Goal: Task Accomplishment & Management: Manage account settings

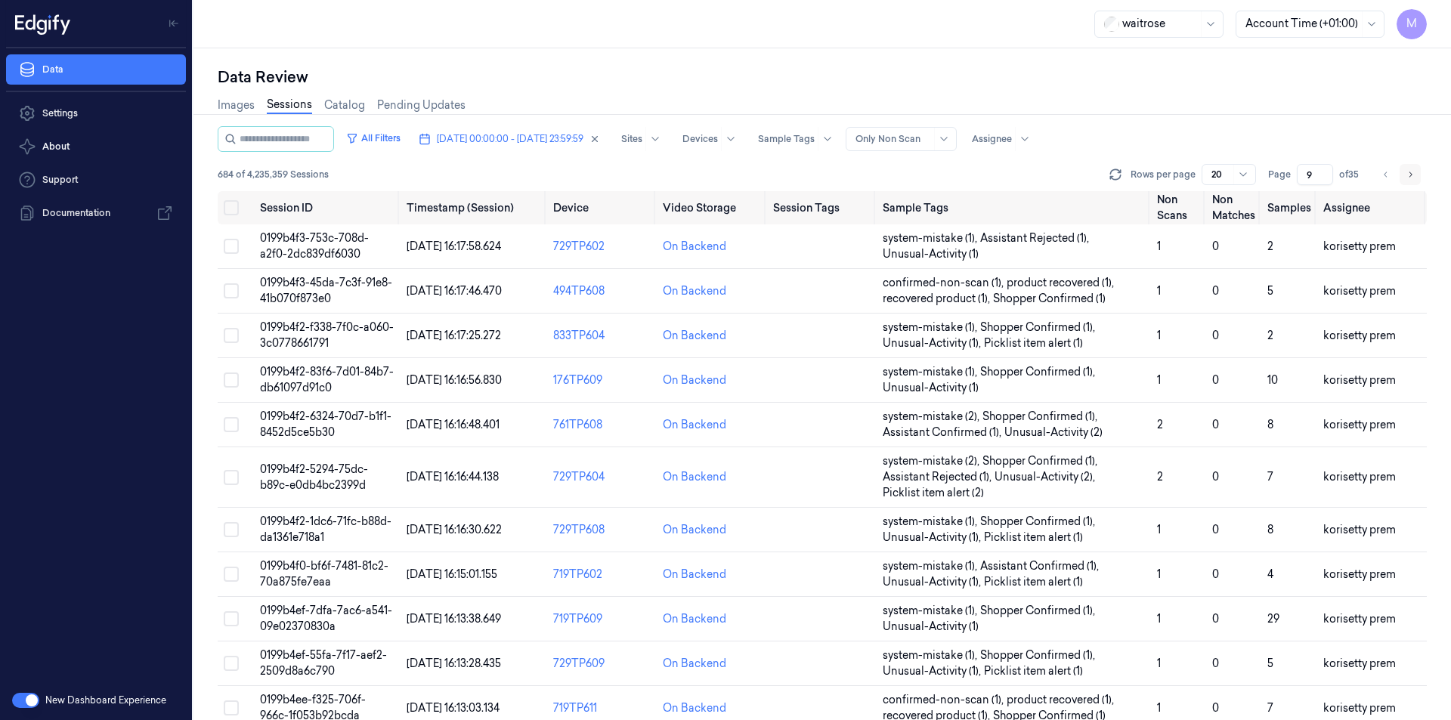
click at [1405, 179] on icon "Go to next page" at bounding box center [1409, 175] width 9 height 12
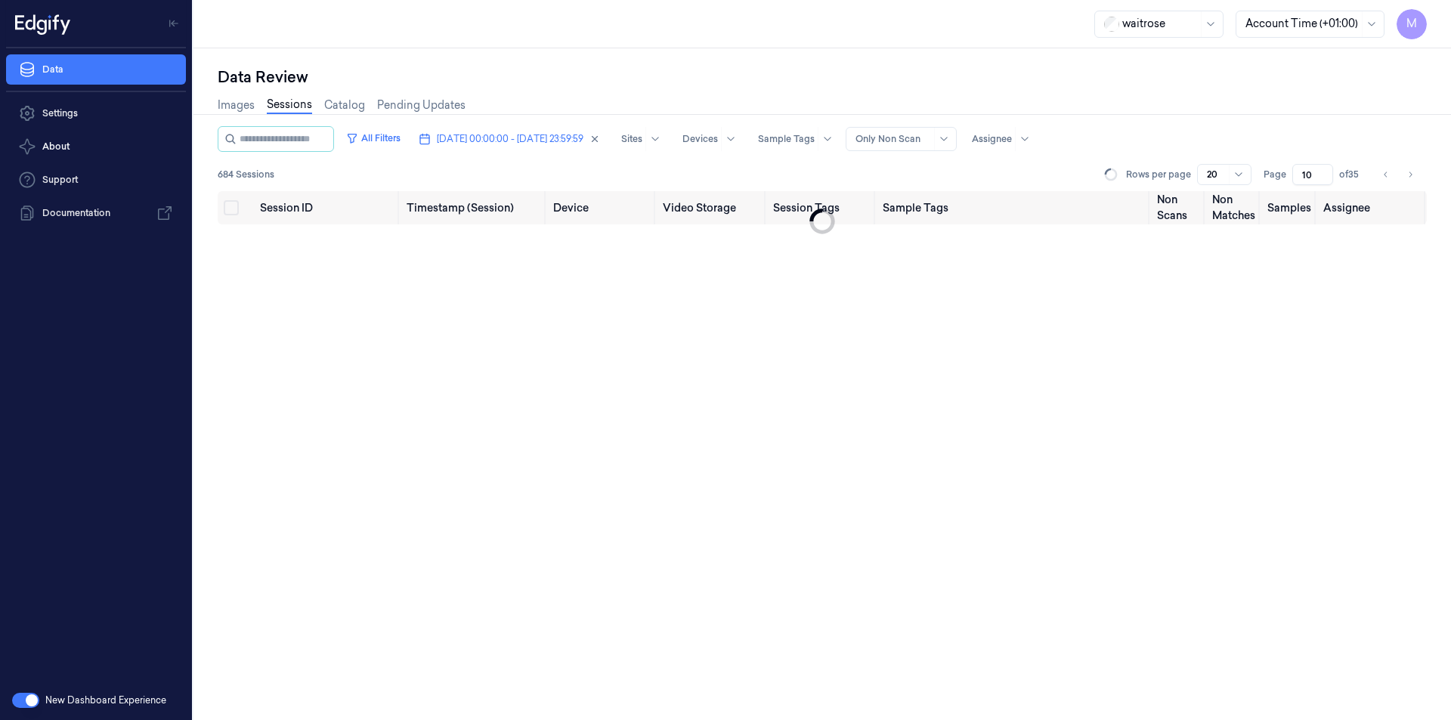
click at [797, 70] on div "Data Review" at bounding box center [822, 76] width 1209 height 21
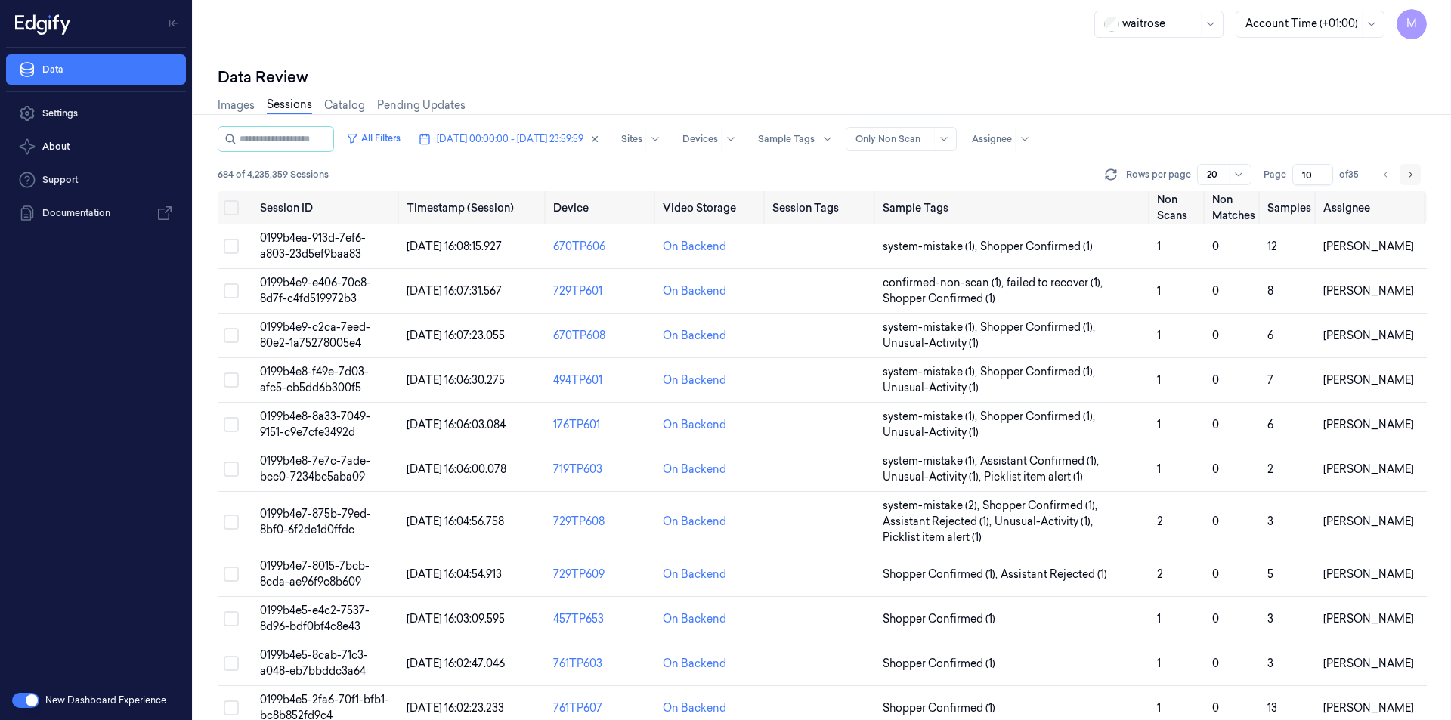
click at [1409, 173] on icon "Go to next page" at bounding box center [1409, 175] width 9 height 12
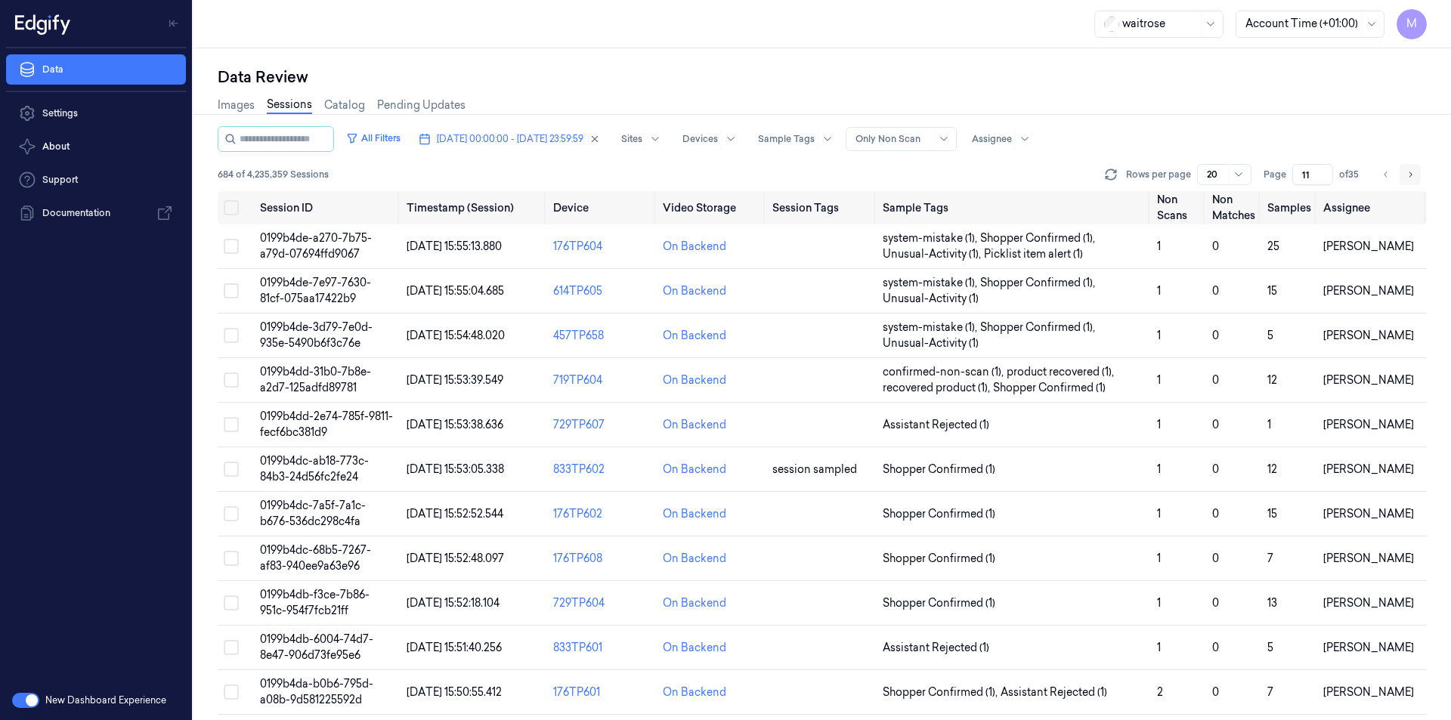
click at [1409, 173] on icon "Go to next page" at bounding box center [1409, 175] width 9 height 12
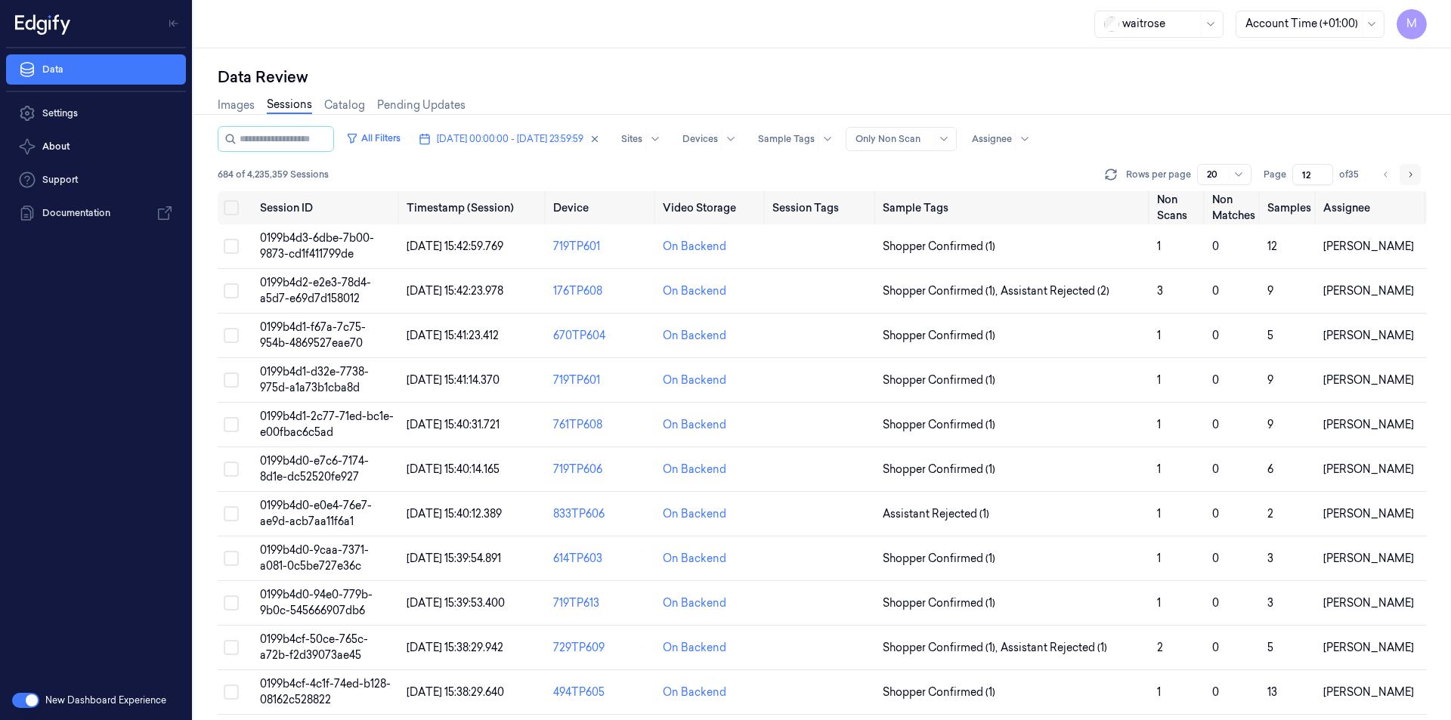
click at [1409, 173] on icon "Go to next page" at bounding box center [1409, 175] width 9 height 12
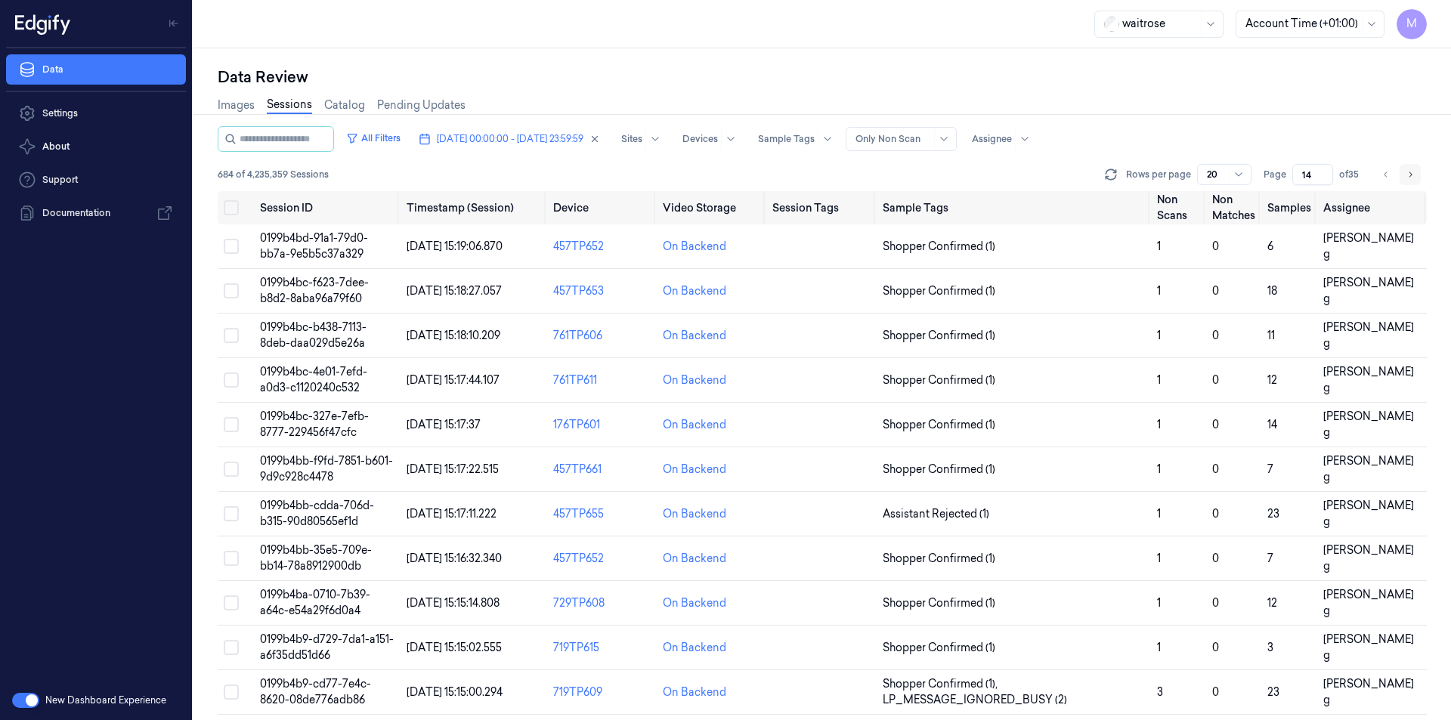
click at [1409, 173] on icon "Go to next page" at bounding box center [1409, 175] width 9 height 12
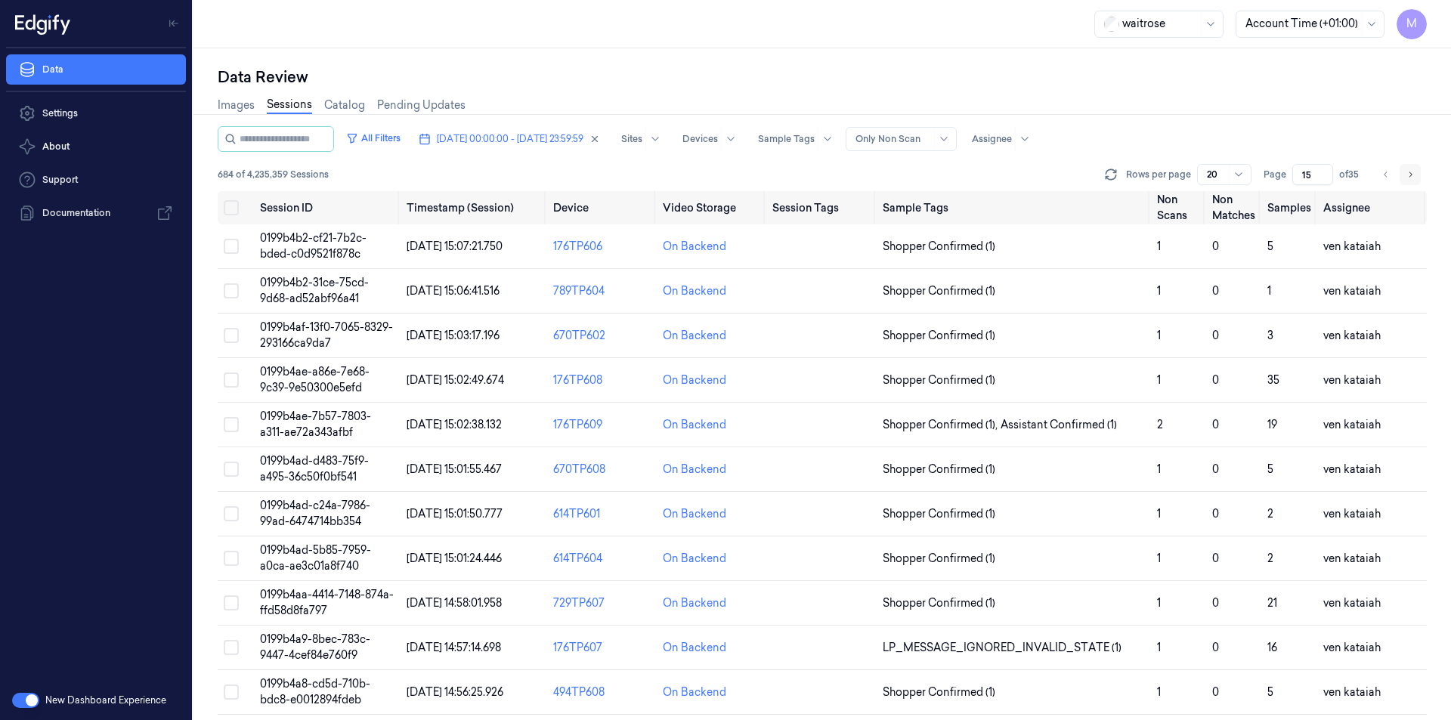
click at [1409, 173] on icon "Go to next page" at bounding box center [1409, 175] width 9 height 12
type input "16"
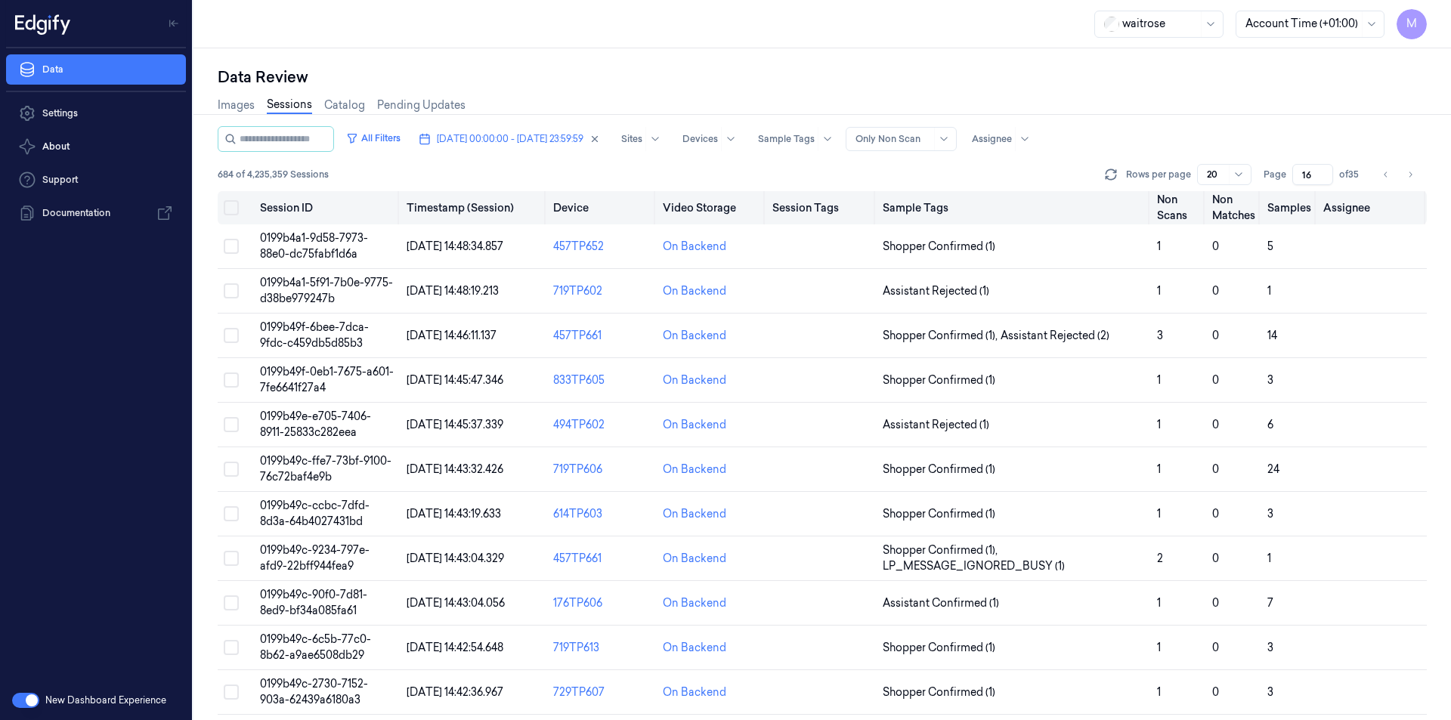
click at [230, 213] on button "Select all" at bounding box center [231, 207] width 15 height 15
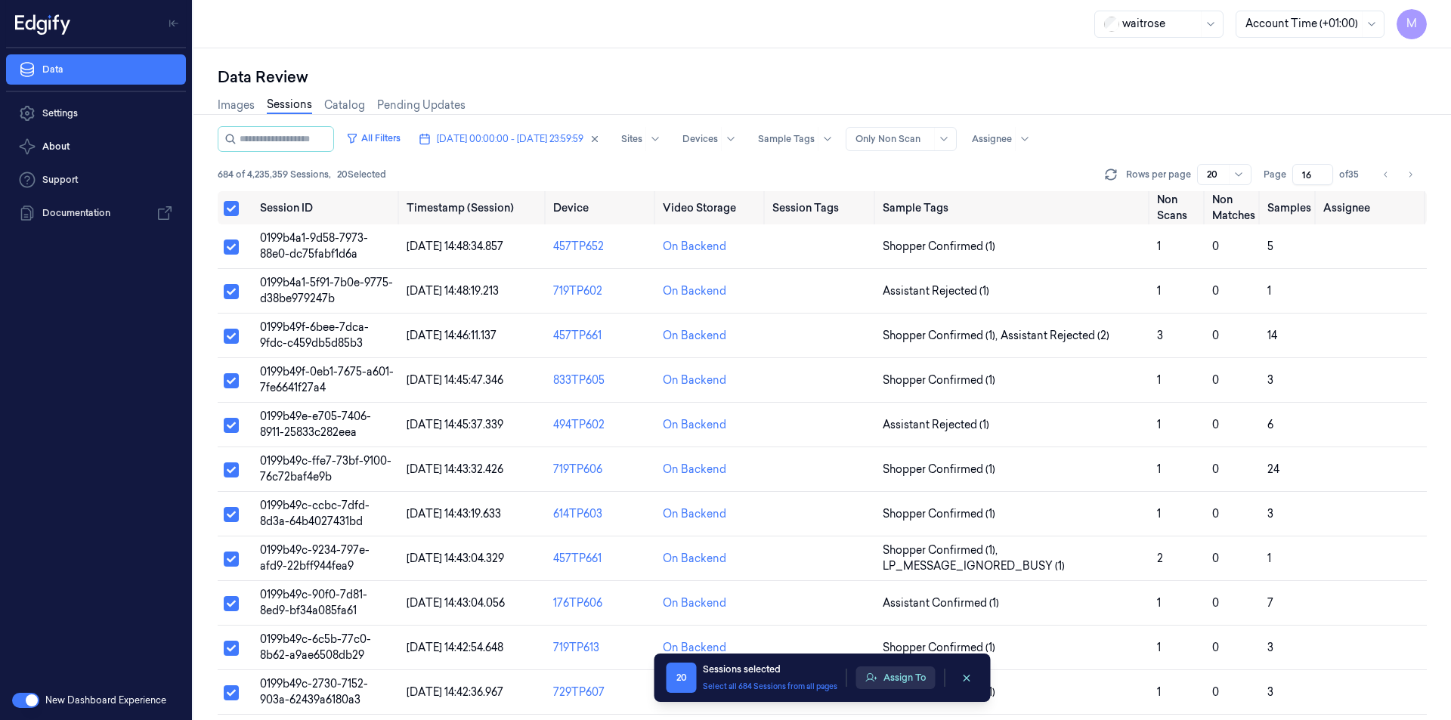
click at [914, 676] on button "Assign To" at bounding box center [895, 677] width 79 height 23
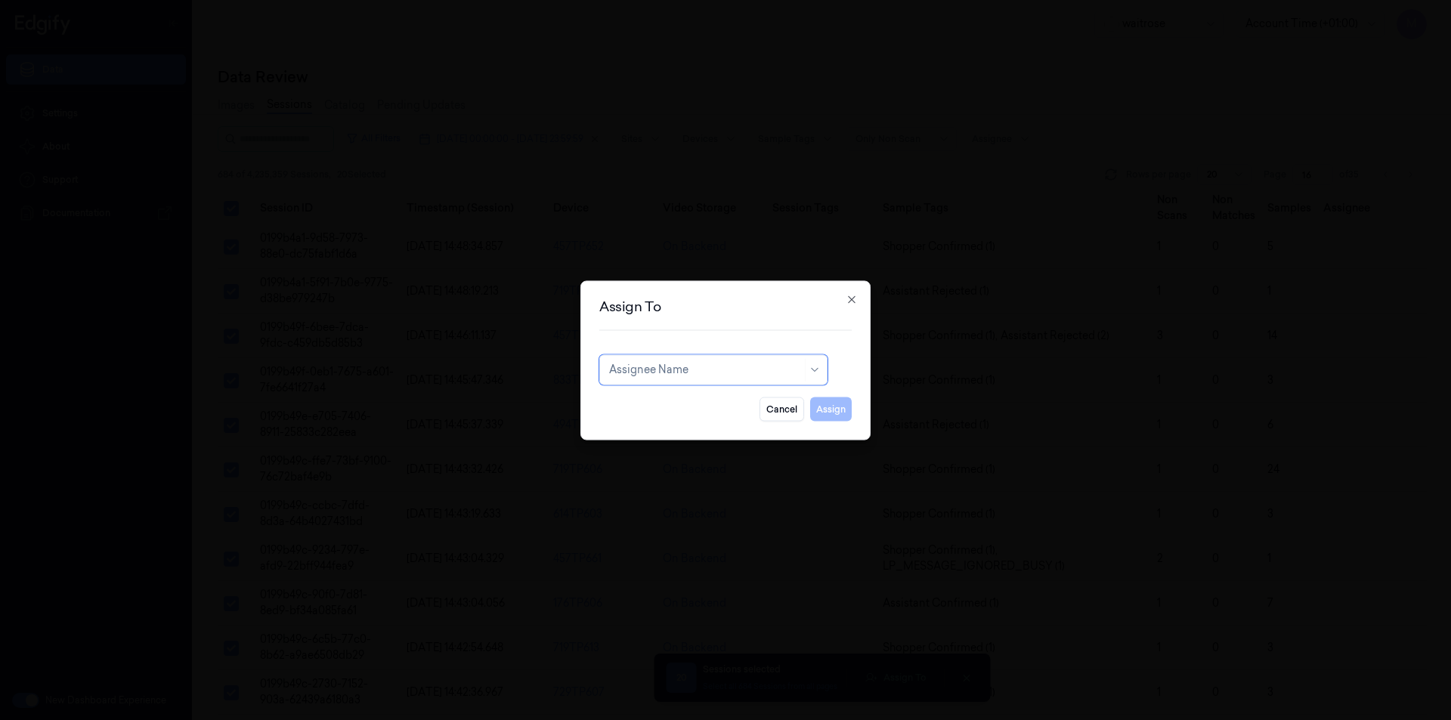
click at [659, 366] on div at bounding box center [705, 370] width 193 height 16
type input "ko"
click at [671, 410] on div "korisetty prem" at bounding box center [645, 404] width 73 height 16
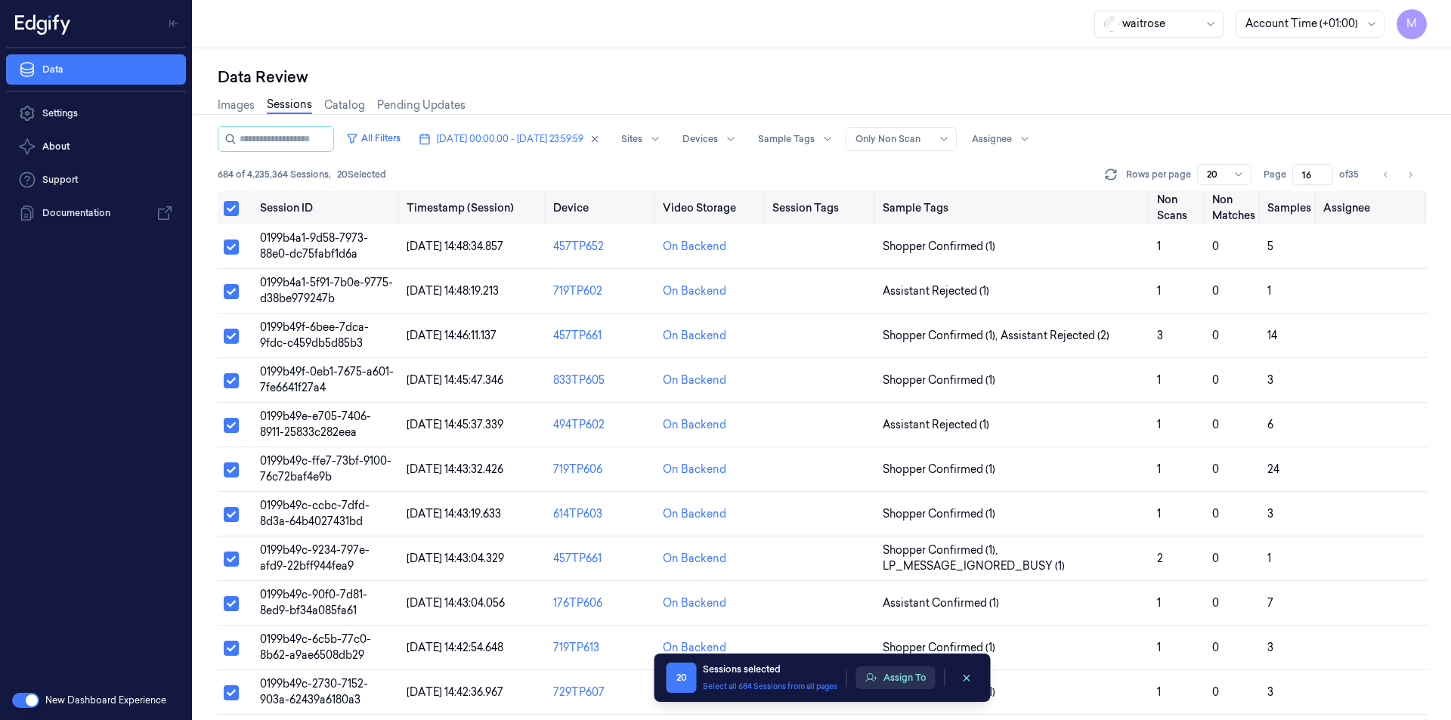
click at [901, 680] on button "Assign To" at bounding box center [895, 677] width 79 height 23
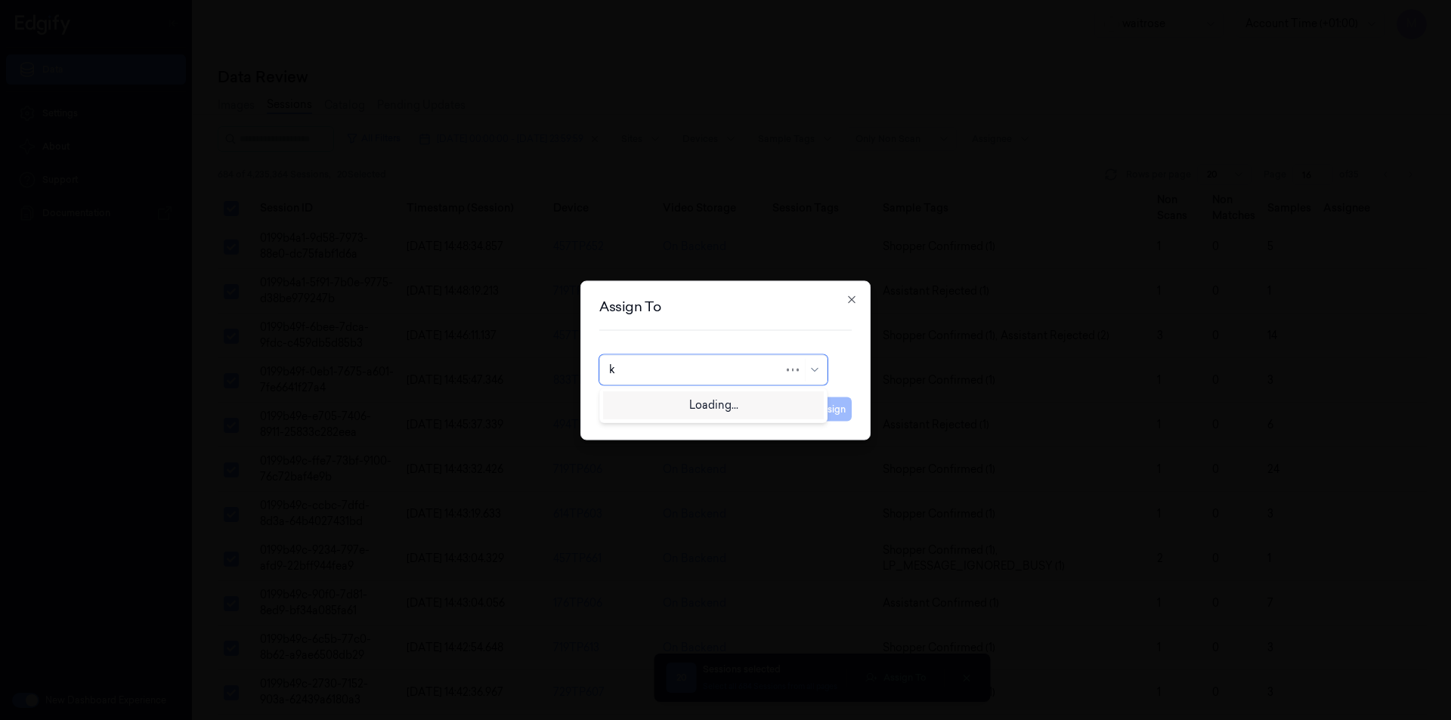
type input "ko"
click at [719, 402] on div "korisetty prem" at bounding box center [713, 404] width 209 height 16
click at [850, 412] on button "Assign" at bounding box center [831, 409] width 42 height 24
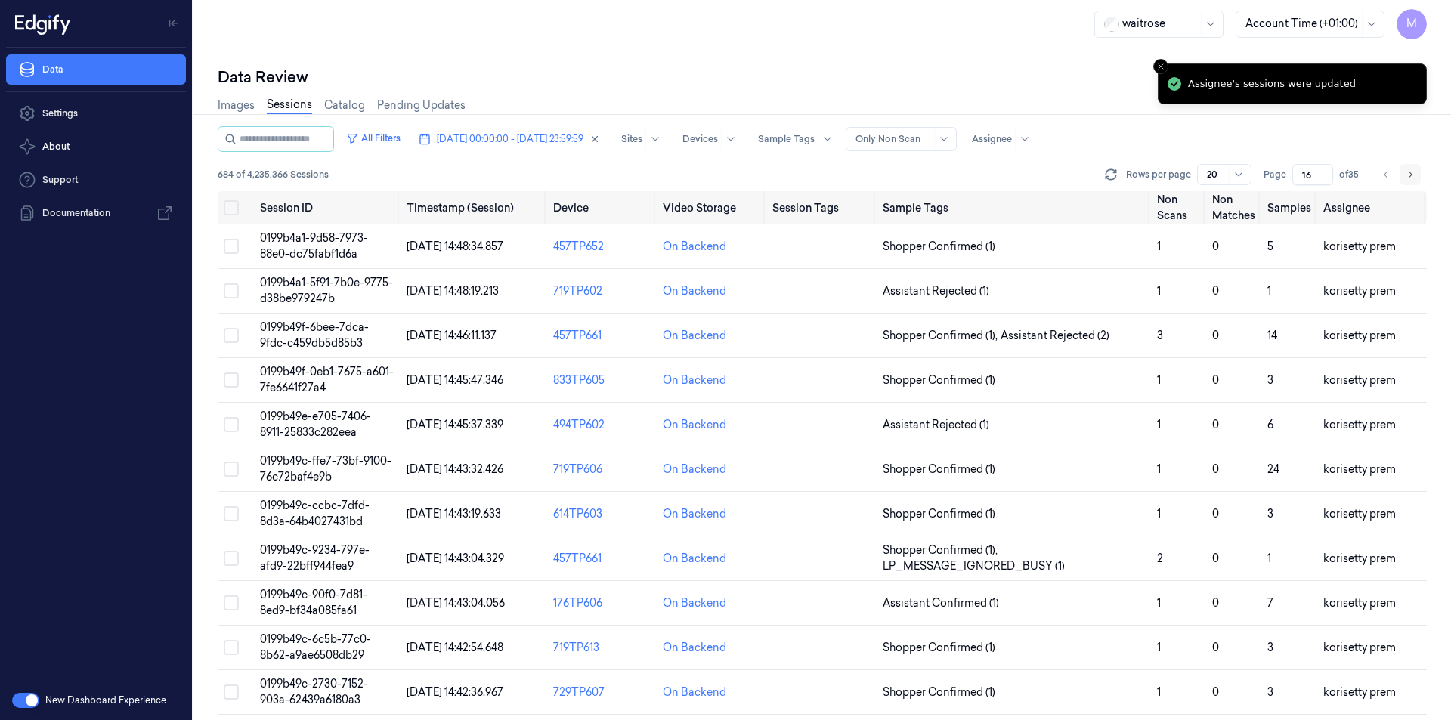
click at [1412, 173] on icon "Go to next page" at bounding box center [1409, 175] width 9 height 12
type input "17"
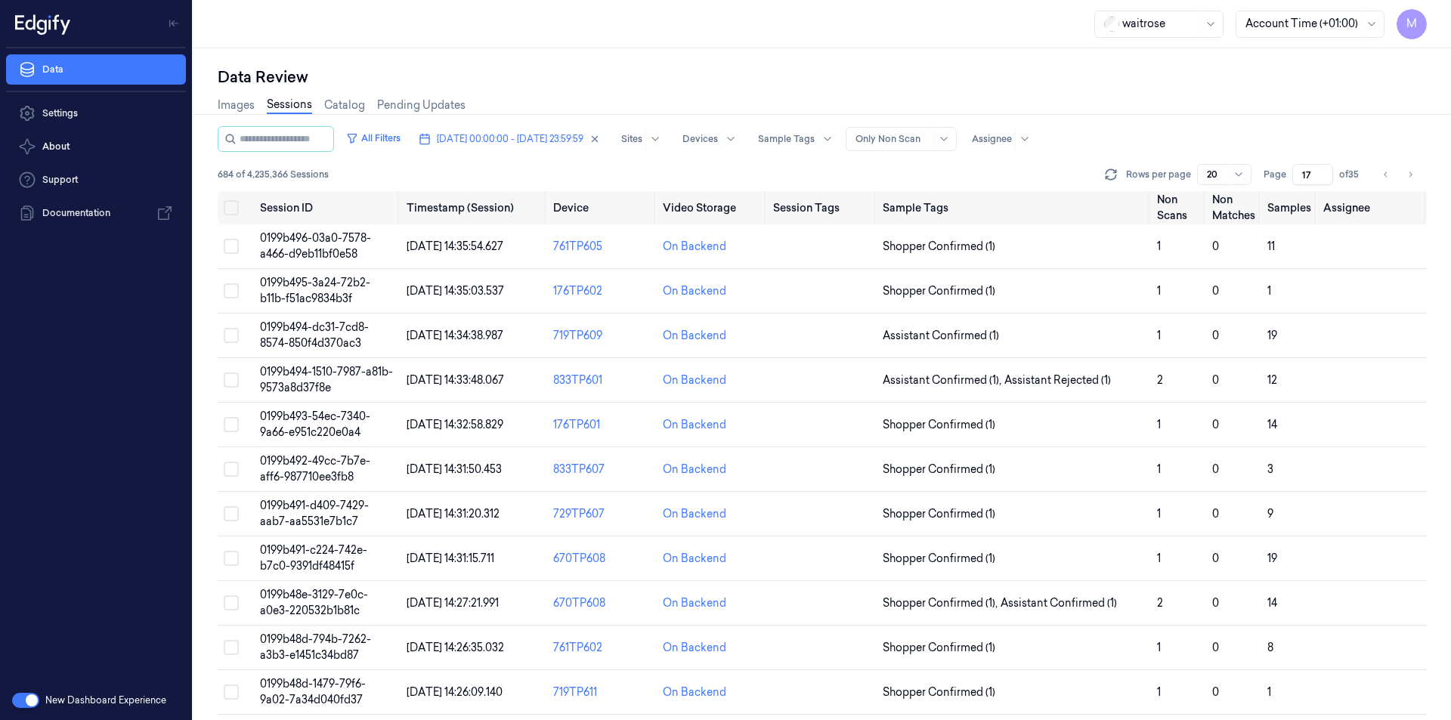
click at [781, 91] on div "Images Sessions Catalog Pending Updates" at bounding box center [822, 107] width 1209 height 39
click at [236, 207] on button "Select all" at bounding box center [231, 207] width 15 height 15
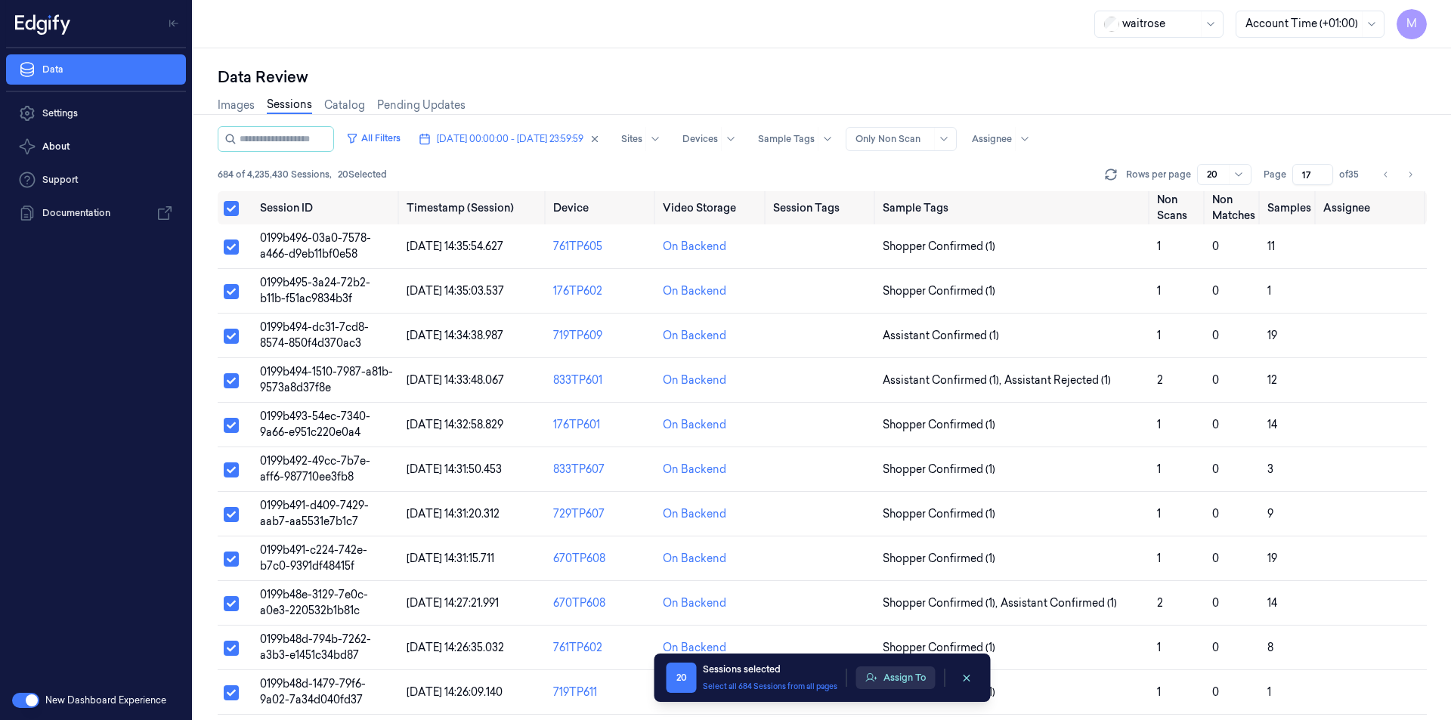
click at [887, 678] on button "Assign To" at bounding box center [895, 677] width 79 height 23
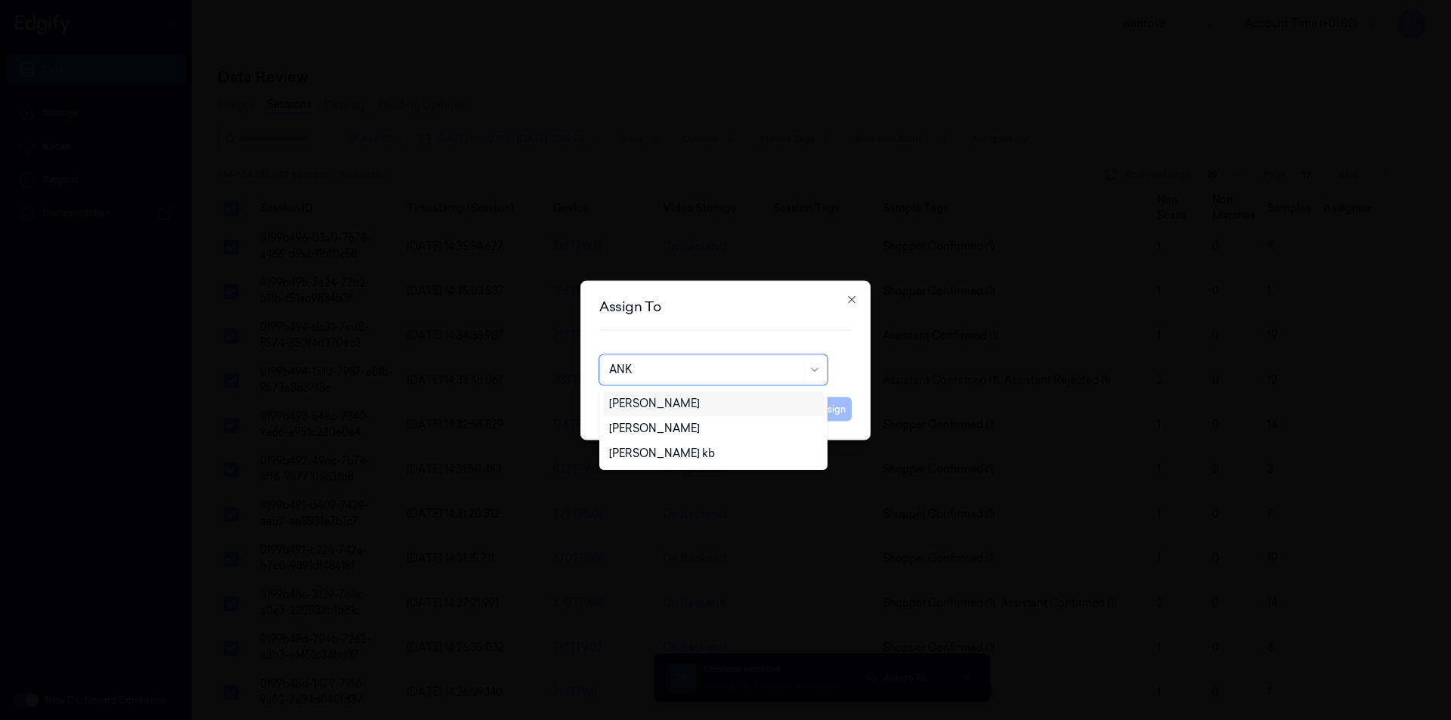
type input "ANK"
